Goal: Information Seeking & Learning: Find specific fact

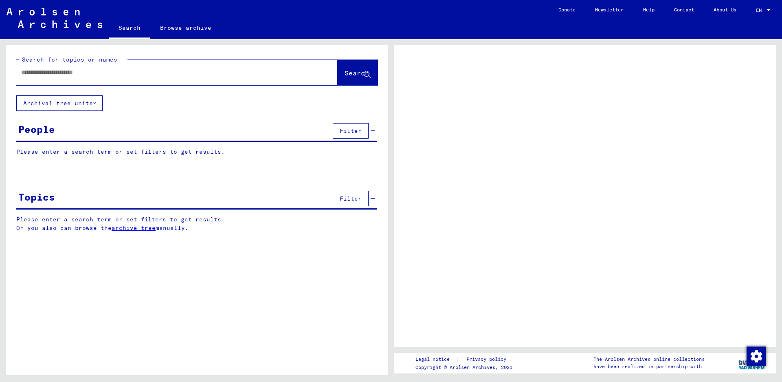
click at [149, 68] on input "text" at bounding box center [169, 72] width 297 height 9
type input "**"
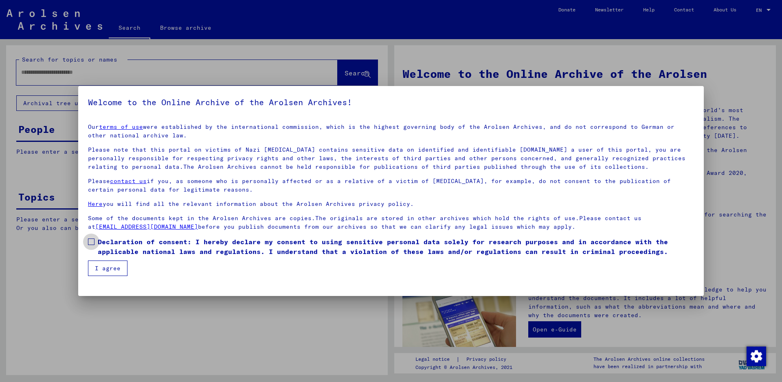
click at [88, 245] on label "Declaration of consent: I hereby declare my consent to using sensitive personal…" at bounding box center [391, 247] width 606 height 20
click at [103, 270] on button "I agree" at bounding box center [108, 267] width 40 height 15
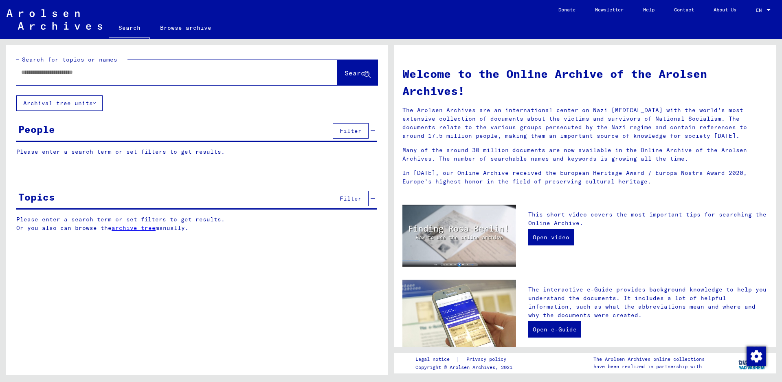
click at [141, 72] on input "text" at bounding box center [167, 72] width 292 height 9
type input "**********"
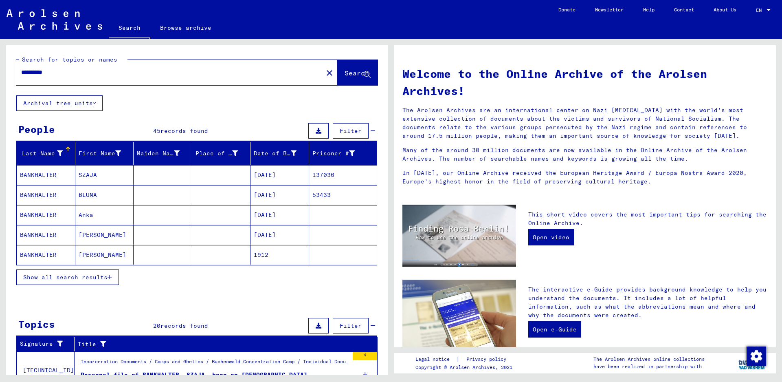
click at [106, 281] on button "Show all search results" at bounding box center [67, 276] width 103 height 15
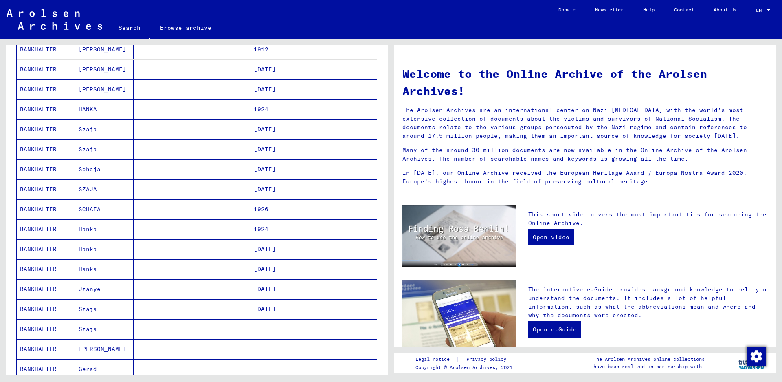
scroll to position [204, 0]
click at [53, 192] on mat-cell "BANKHALTER" at bounding box center [46, 191] width 59 height 20
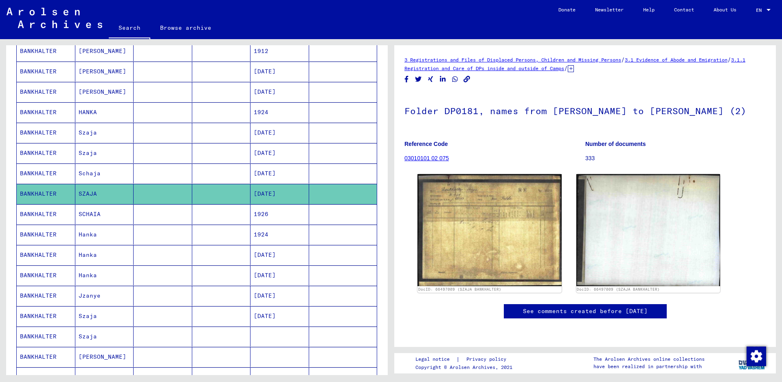
click at [42, 175] on mat-cell "BANKHALTER" at bounding box center [46, 173] width 59 height 20
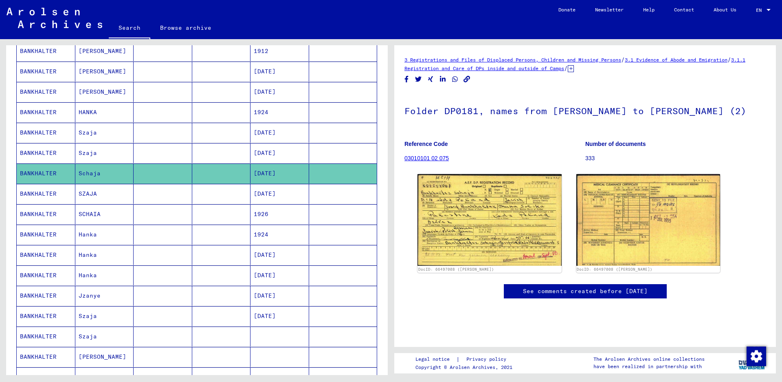
click at [37, 132] on mat-cell "BANKHALTER" at bounding box center [46, 133] width 59 height 20
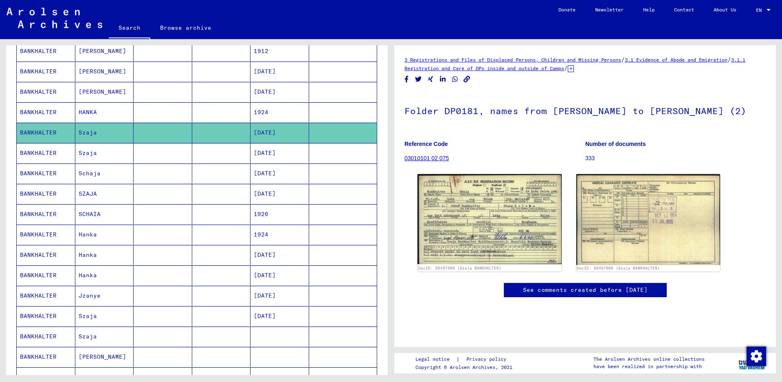
click at [32, 148] on mat-cell "BANKHALTER" at bounding box center [46, 153] width 59 height 20
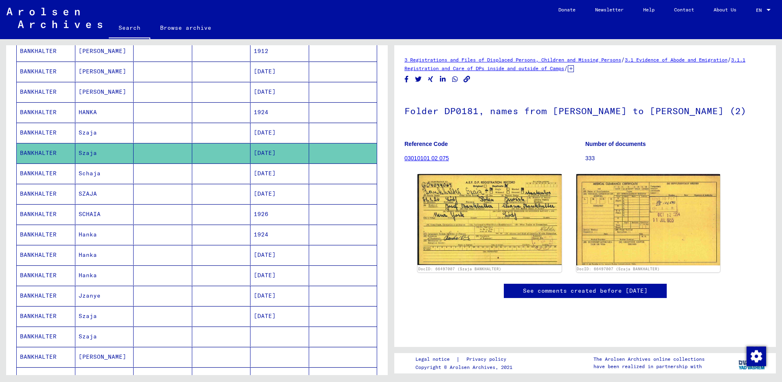
scroll to position [246, 0]
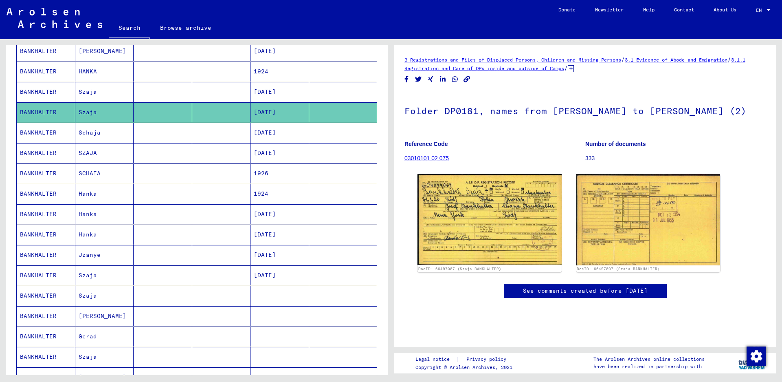
click at [51, 178] on mat-cell "BANKHALTER" at bounding box center [46, 173] width 59 height 20
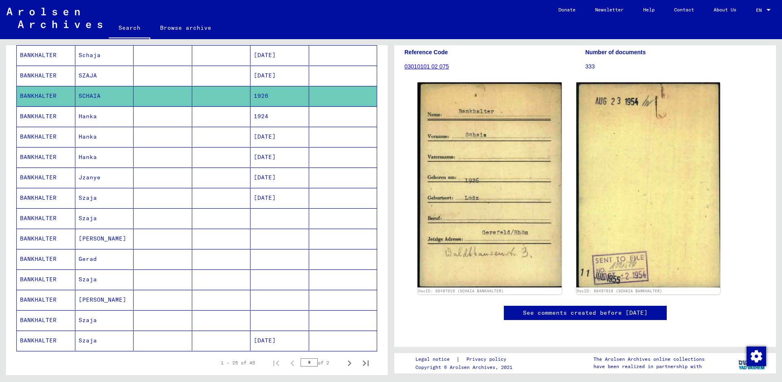
scroll to position [368, 0]
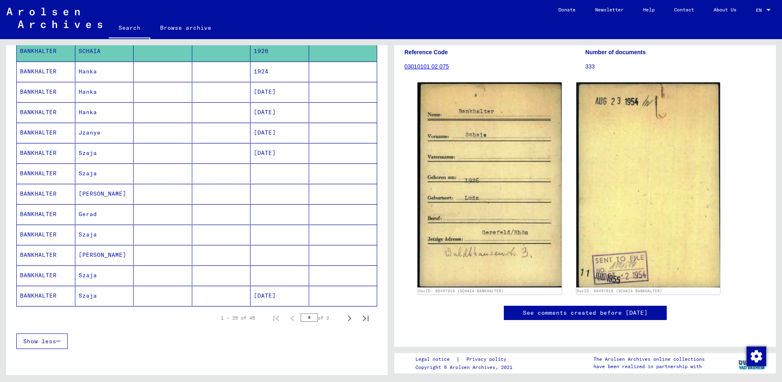
click at [42, 229] on mat-cell "BANKHALTER" at bounding box center [46, 234] width 59 height 20
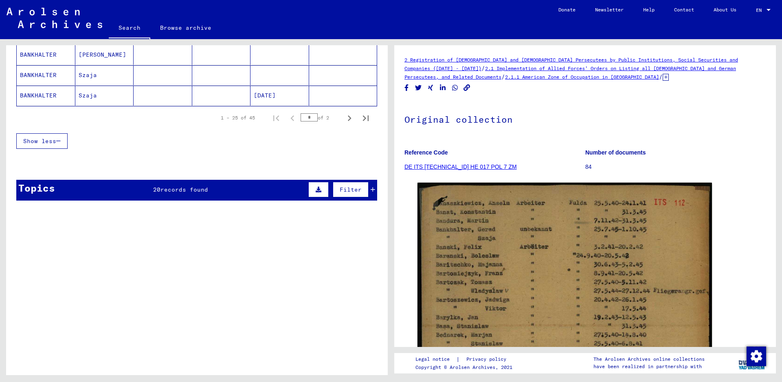
scroll to position [572, 0]
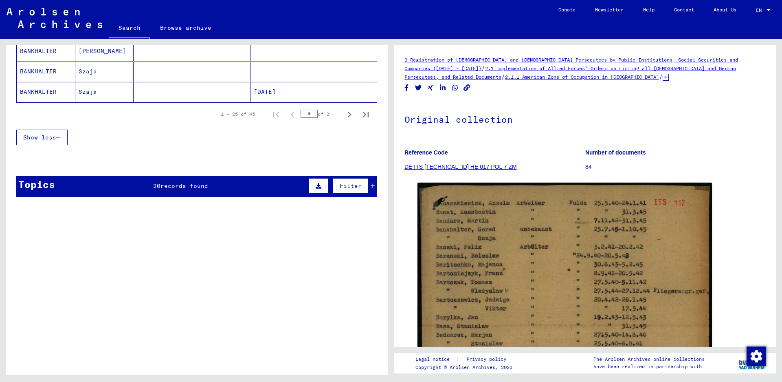
click at [363, 186] on div "Filter" at bounding box center [340, 186] width 69 height 20
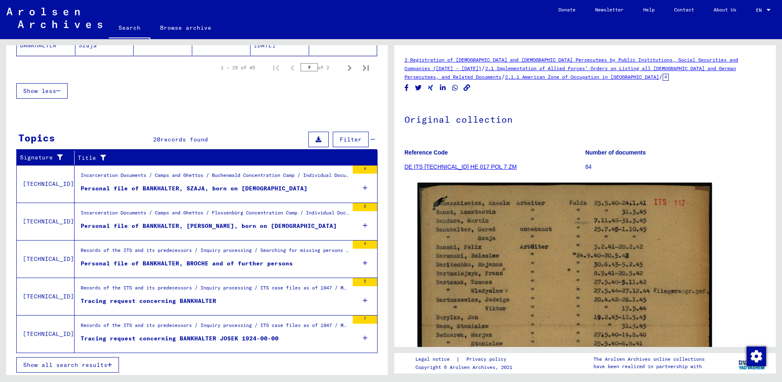
scroll to position [620, 0]
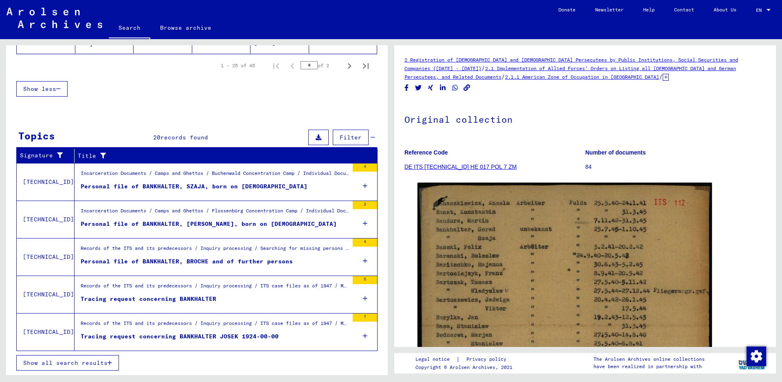
click at [87, 362] on span "Show all search results" at bounding box center [65, 362] width 84 height 7
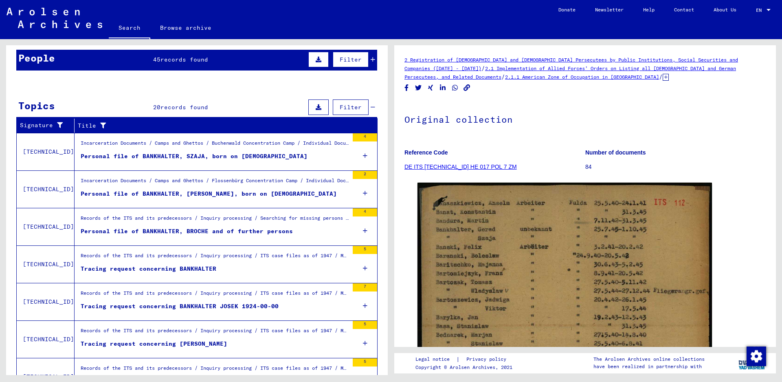
scroll to position [50, 0]
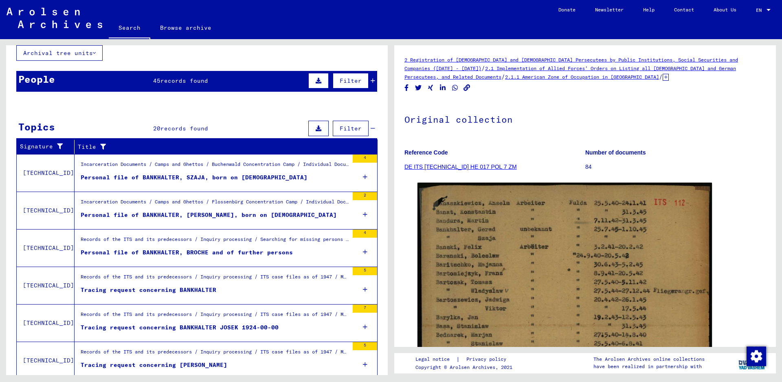
click at [358, 174] on mat-cell at bounding box center [343, 166] width 68 height 20
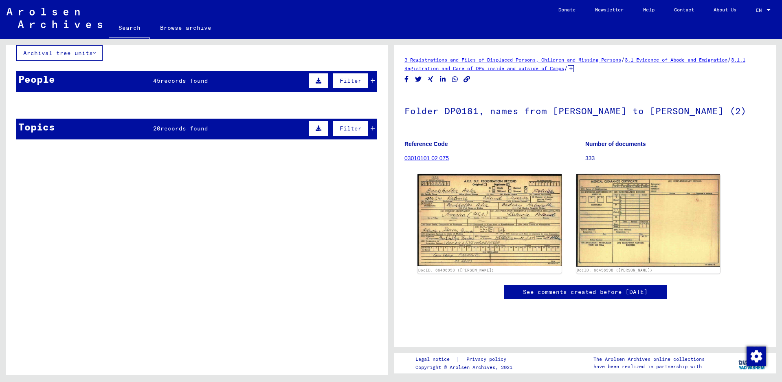
scroll to position [163, 0]
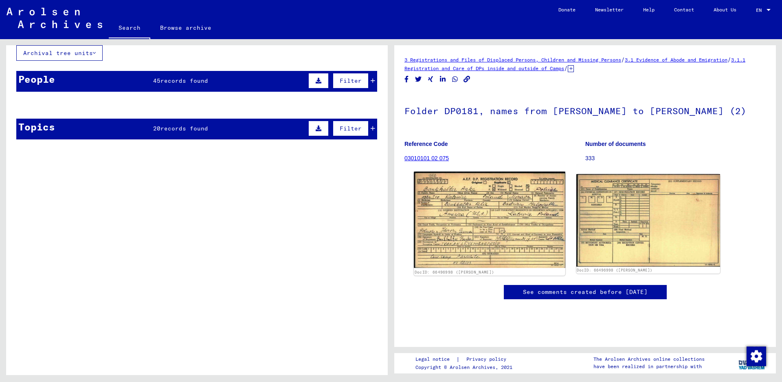
click at [506, 171] on img at bounding box center [489, 219] width 151 height 96
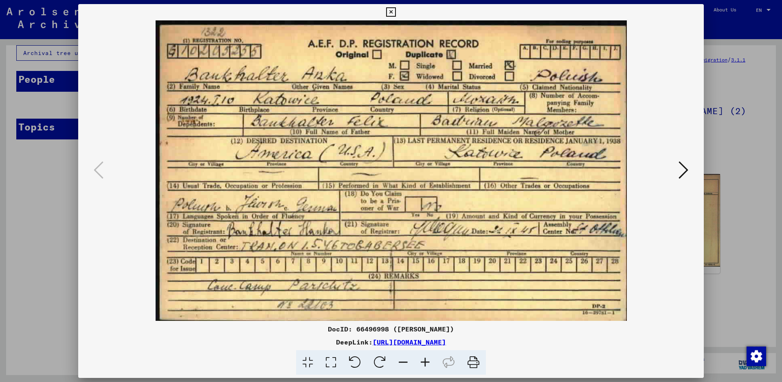
click at [686, 168] on icon at bounding box center [683, 170] width 10 height 20
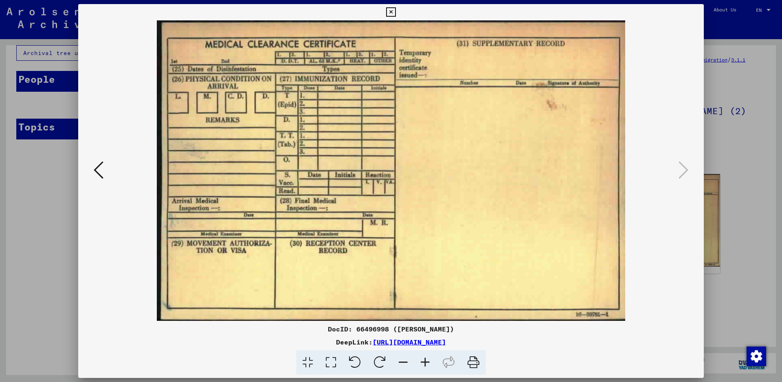
click at [686, 168] on icon at bounding box center [683, 170] width 10 height 20
click at [395, 15] on icon at bounding box center [390, 12] width 9 height 10
